Goal: Transaction & Acquisition: Purchase product/service

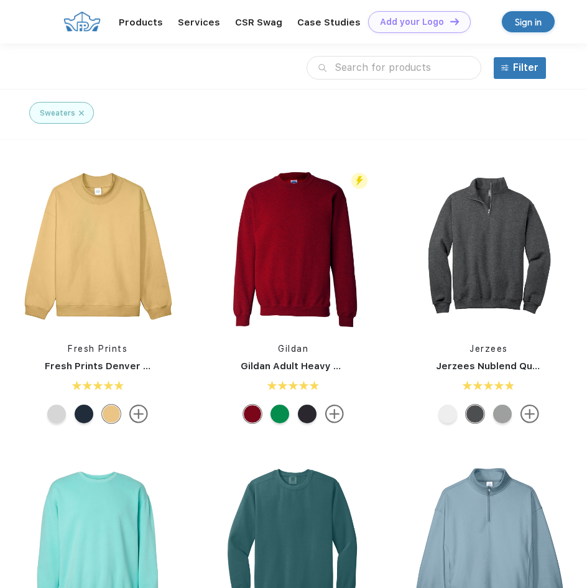
click at [363, 66] on input "text" at bounding box center [394, 68] width 175 height 24
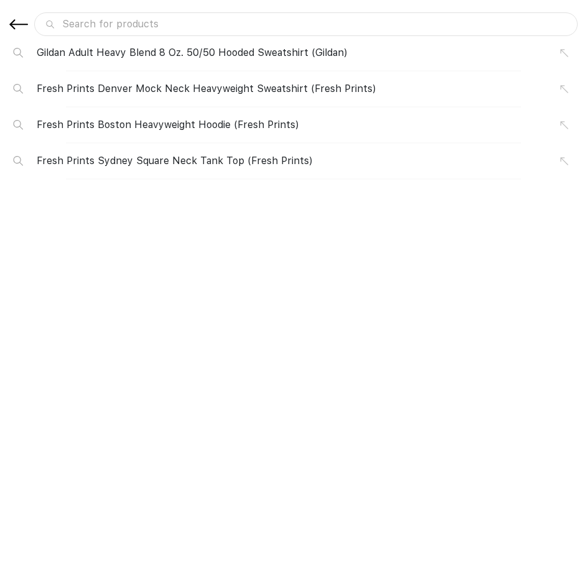
type input "p"
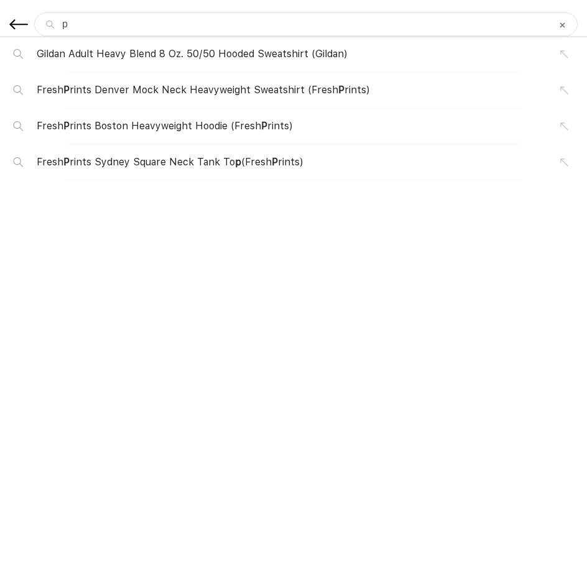
type input "pa"
type input "pat"
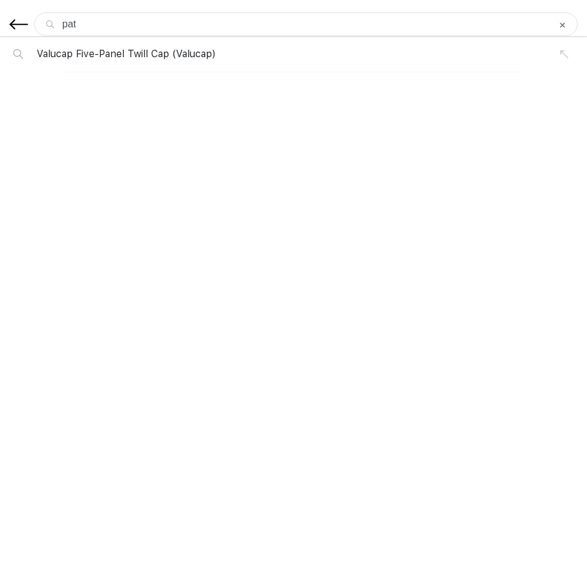
type input "pata"
type input "patag"
type input "patago"
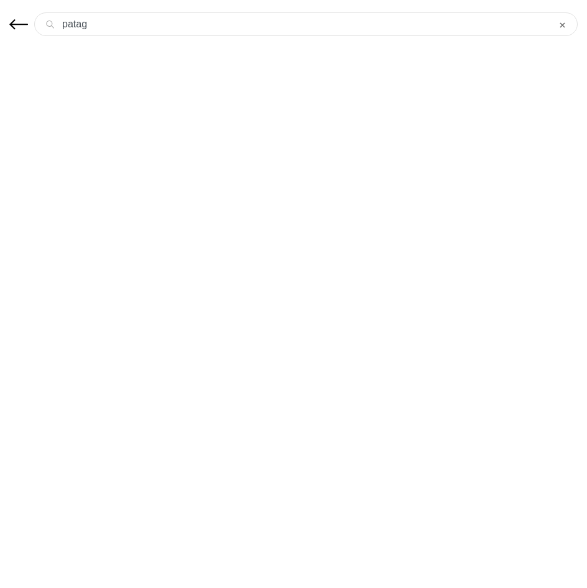
type input "patago"
type input "patagon"
type input "patagoni"
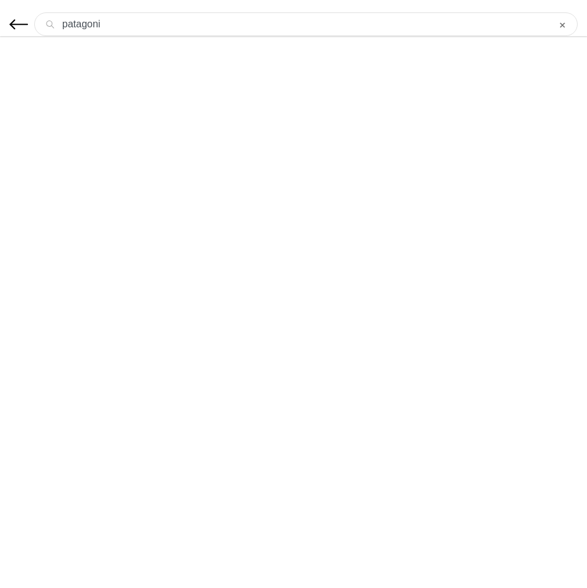
type input "patagonio"
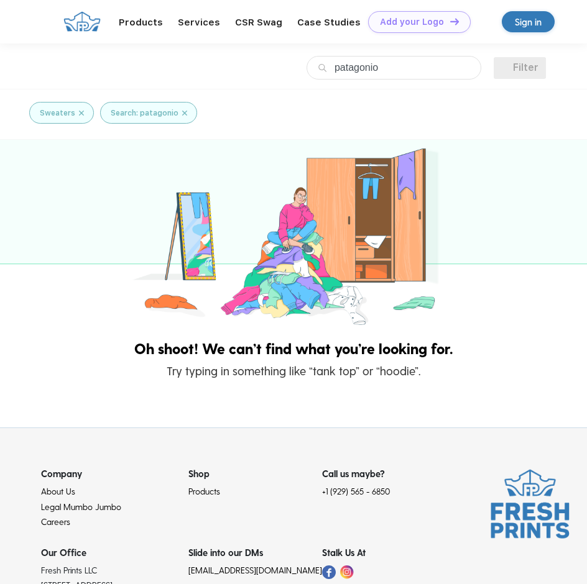
type input "patagoni"
type input "patagonia"
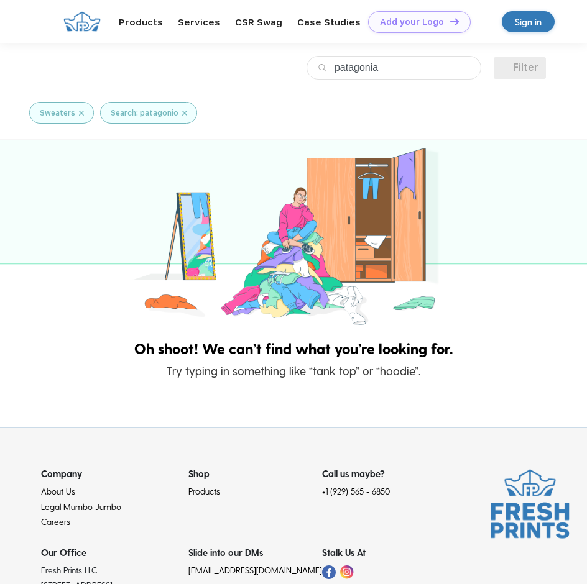
click at [182, 115] on img at bounding box center [184, 113] width 5 height 11
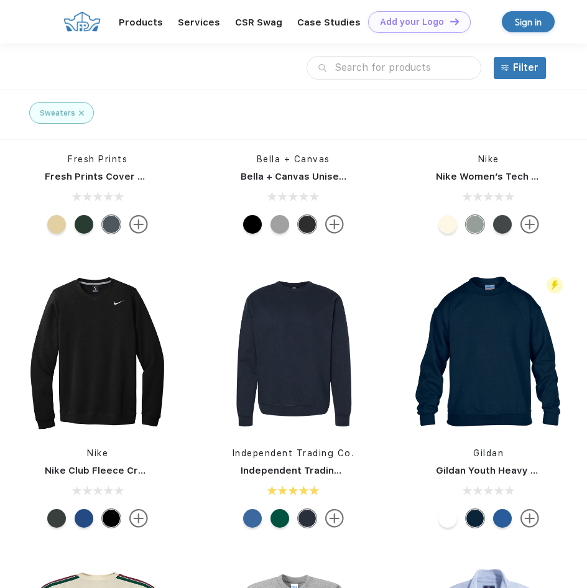
scroll to position [1306, 0]
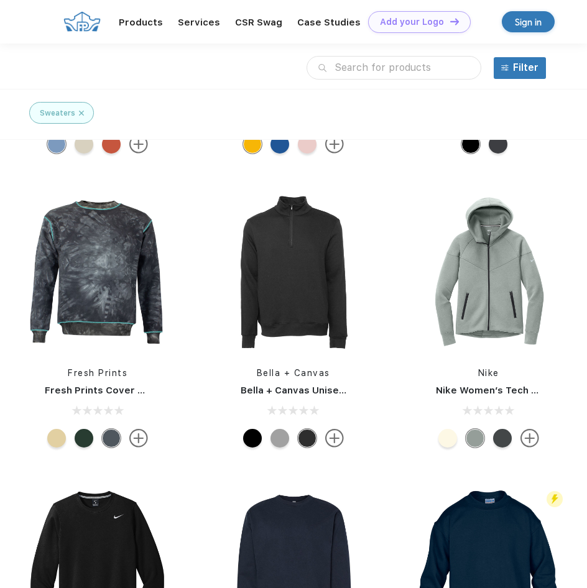
click at [390, 67] on input "text" at bounding box center [394, 68] width 175 height 24
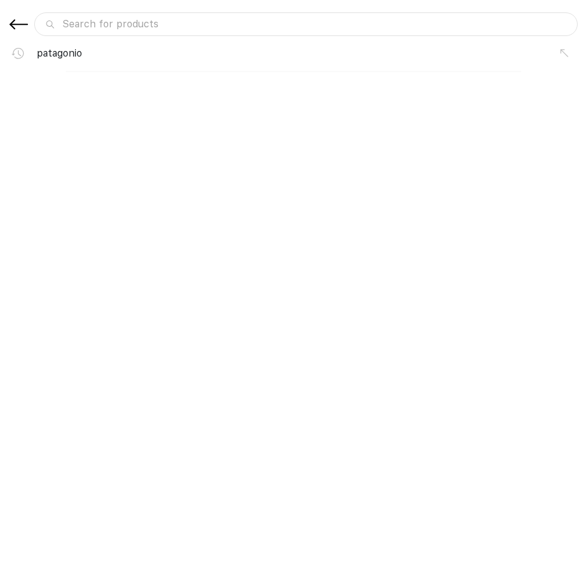
scroll to position [0, 0]
type input "m"
type input "ma"
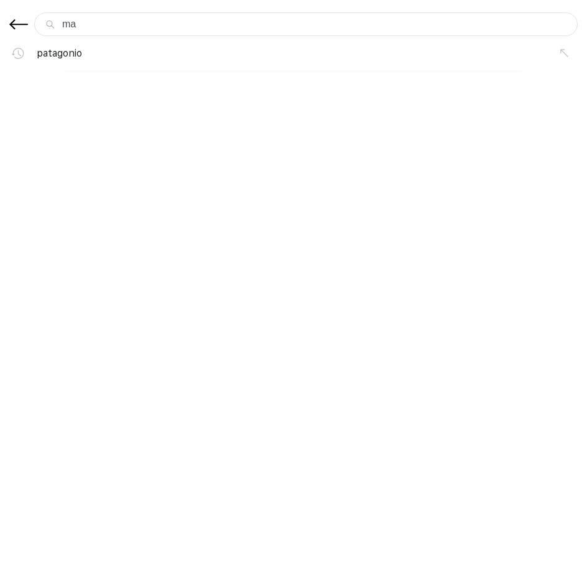
type input "mar"
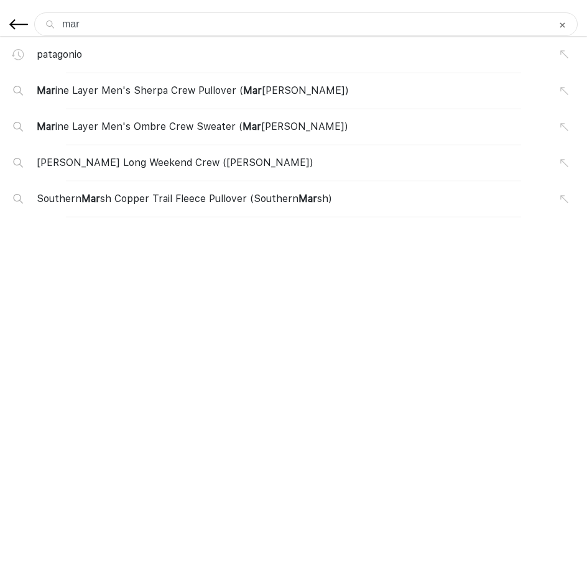
type input "mari"
type input "marin"
type input "marine"
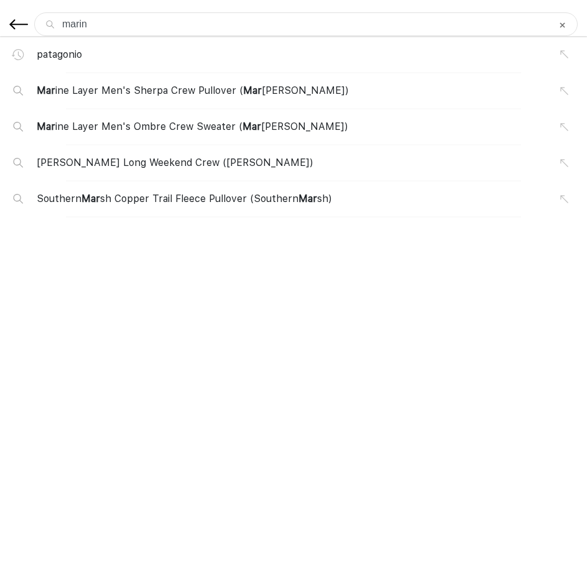
type input "marine"
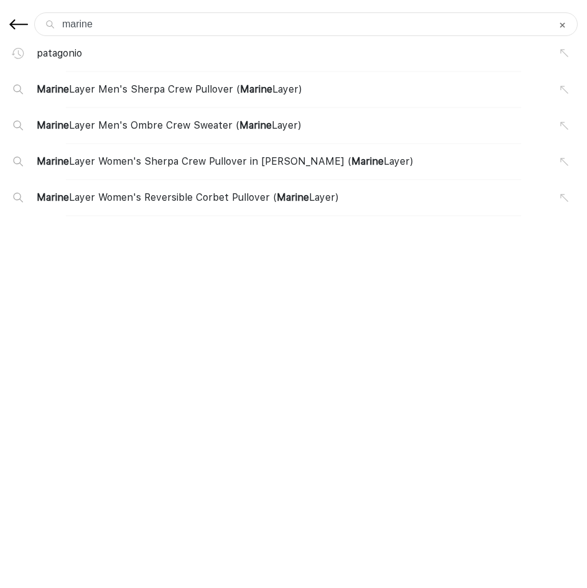
type input "marine"
type input "marine l"
type input "marine la"
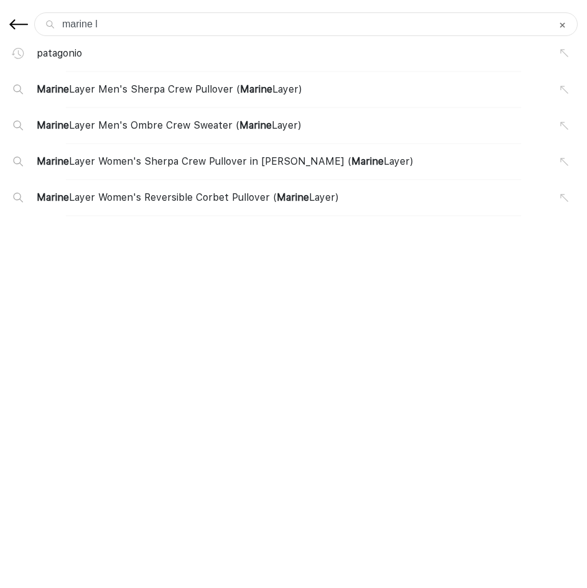
type input "marine la"
type input "marine lay"
type input "marine laye"
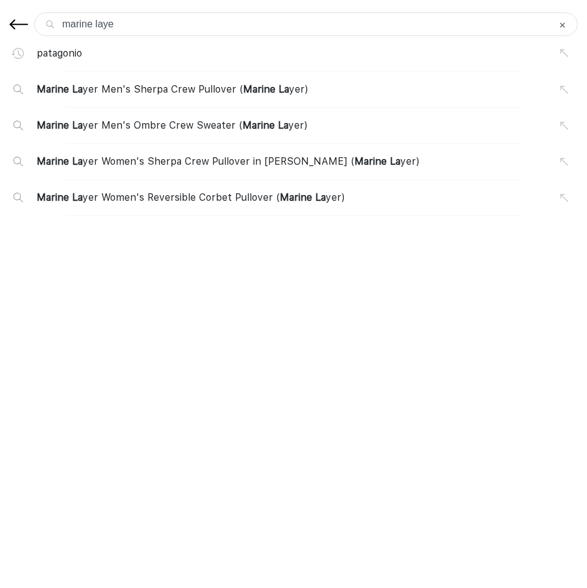
type input "marine layer"
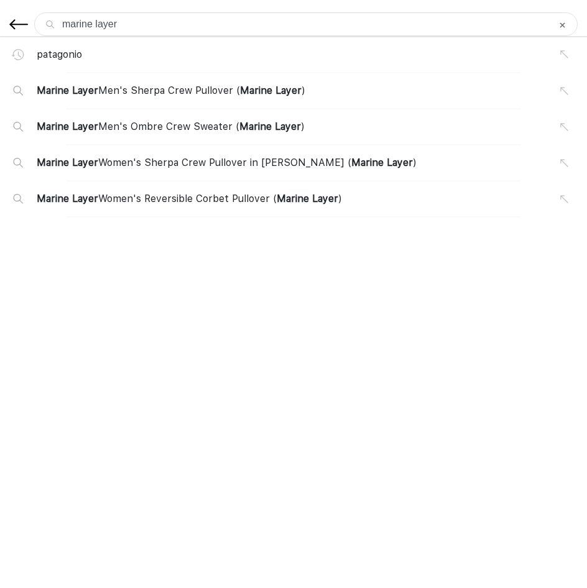
type input "marine layer"
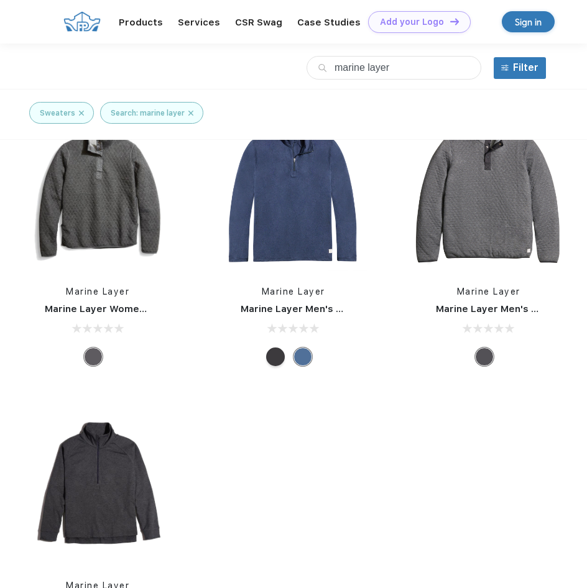
scroll to position [187, 0]
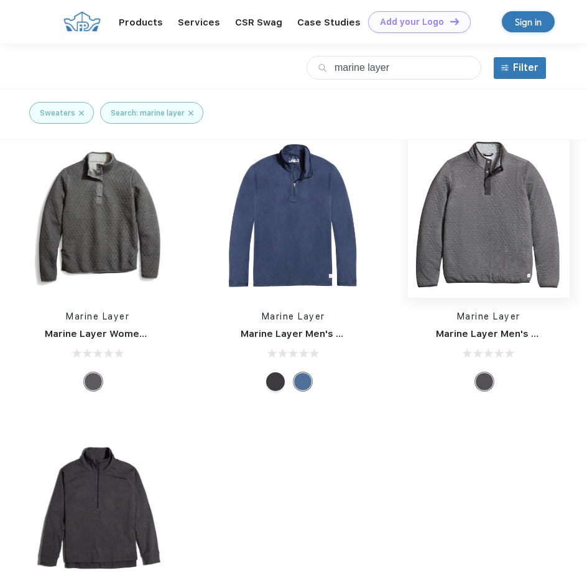
click at [496, 216] on img at bounding box center [489, 215] width 162 height 162
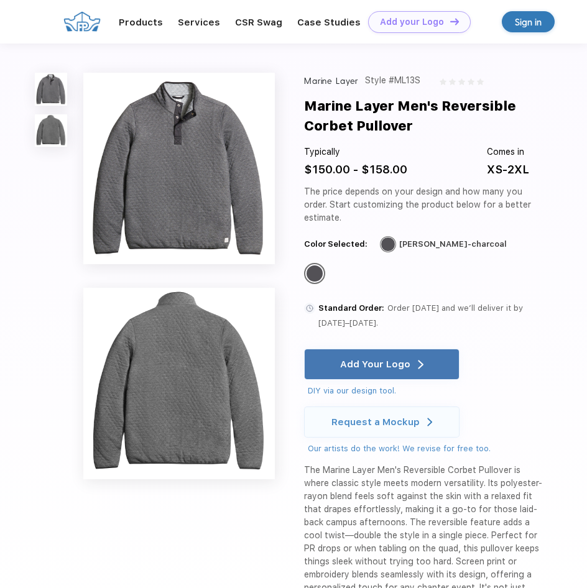
click at [189, 173] on img at bounding box center [179, 169] width 192 height 192
click at [40, 85] on img at bounding box center [51, 89] width 32 height 32
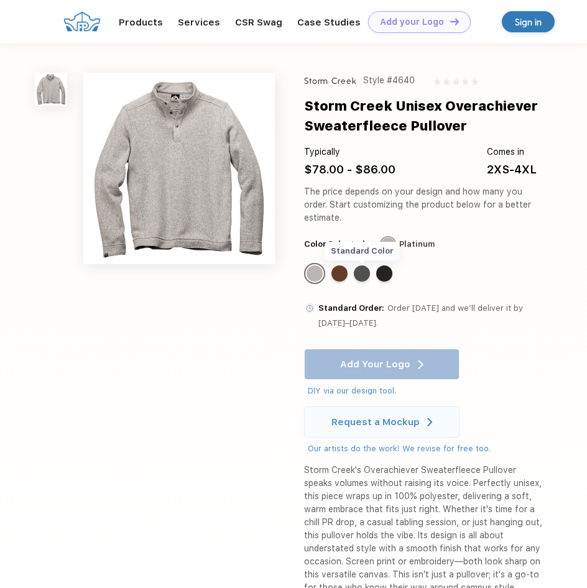
click at [361, 272] on div "Standard Color" at bounding box center [362, 273] width 16 height 16
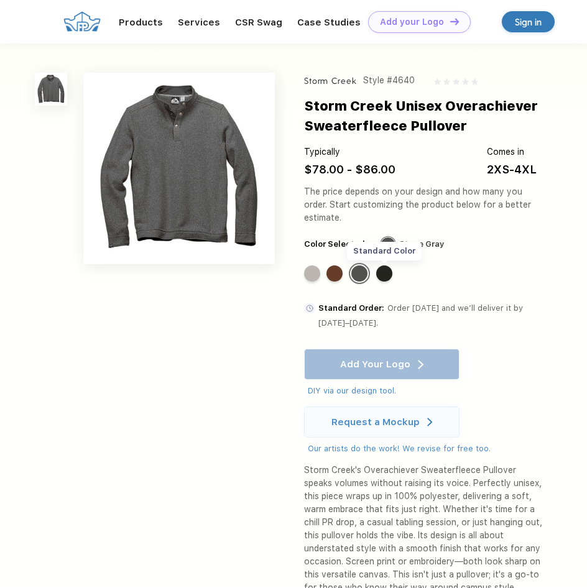
click at [381, 278] on div "Standard Color" at bounding box center [384, 273] width 16 height 16
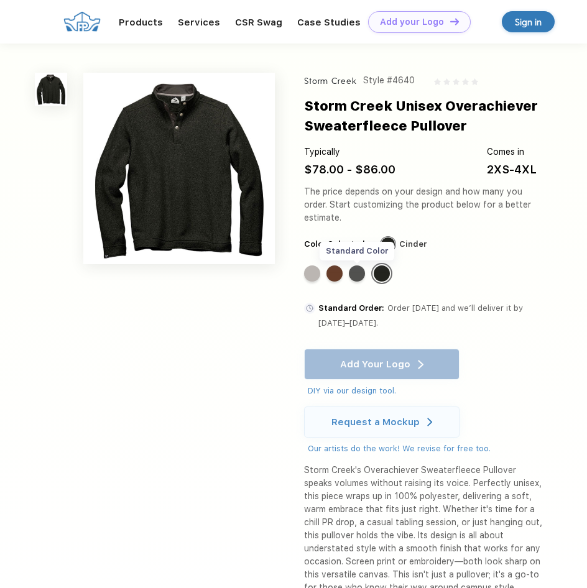
click at [360, 278] on div "Standard Color" at bounding box center [357, 273] width 16 height 16
